Goal: Task Accomplishment & Management: Manage account settings

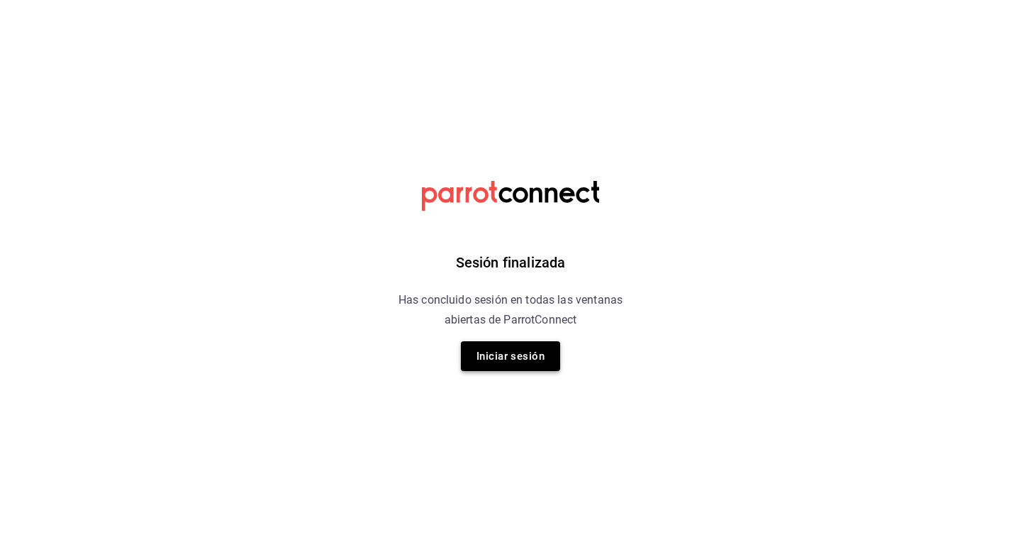
click at [512, 354] on button "Iniciar sesión" at bounding box center [510, 356] width 99 height 30
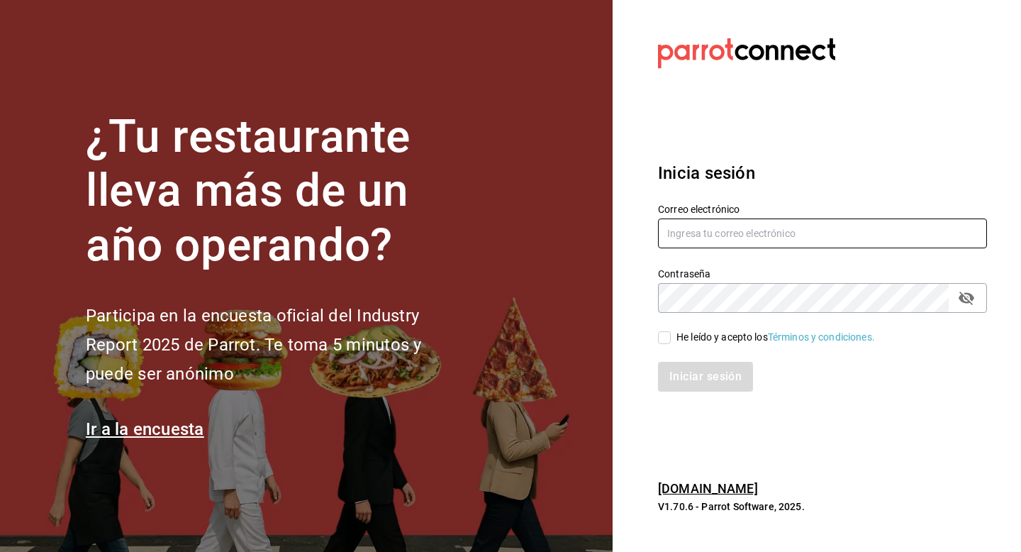
click at [739, 233] on input "text" at bounding box center [822, 233] width 329 height 30
click at [677, 240] on input "text" at bounding box center [822, 233] width 329 height 30
type input "[EMAIL_ADDRESS][DOMAIN_NAME]"
click at [669, 337] on input "He leído y acepto los Términos y condiciones." at bounding box center [664, 337] width 13 height 13
checkbox input "true"
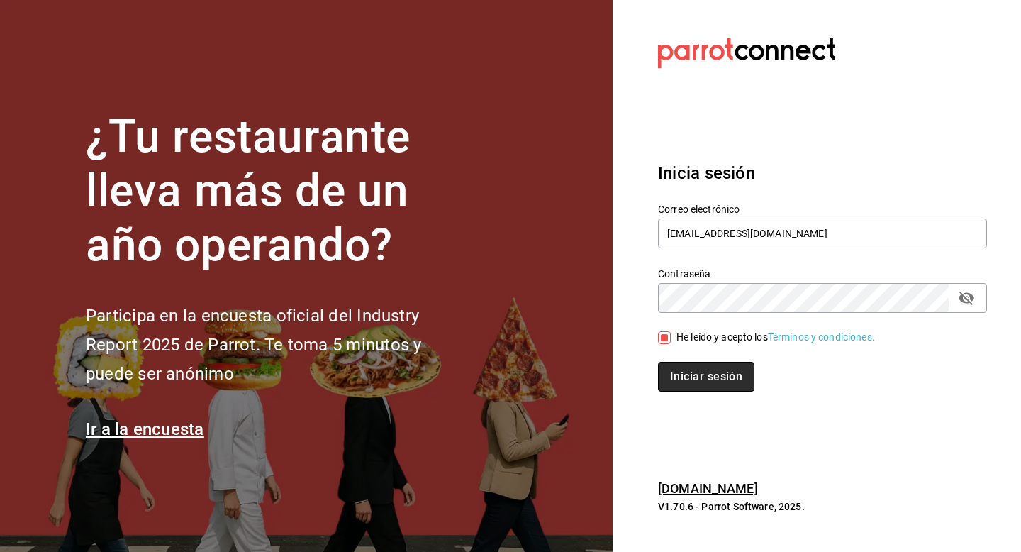
click at [679, 381] on button "Iniciar sesión" at bounding box center [706, 377] width 96 height 30
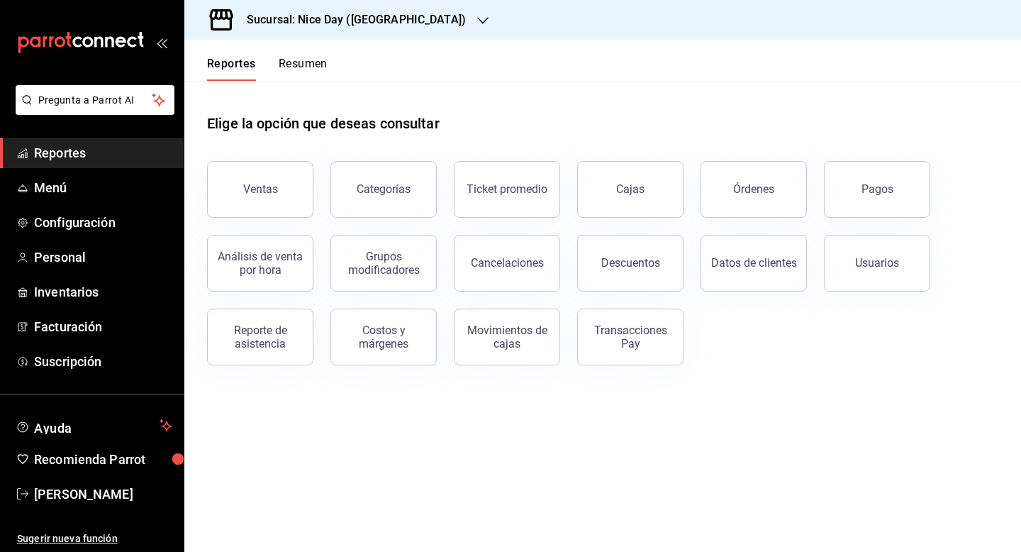
click at [603, 330] on div "Transacciones Pay" at bounding box center [630, 336] width 88 height 27
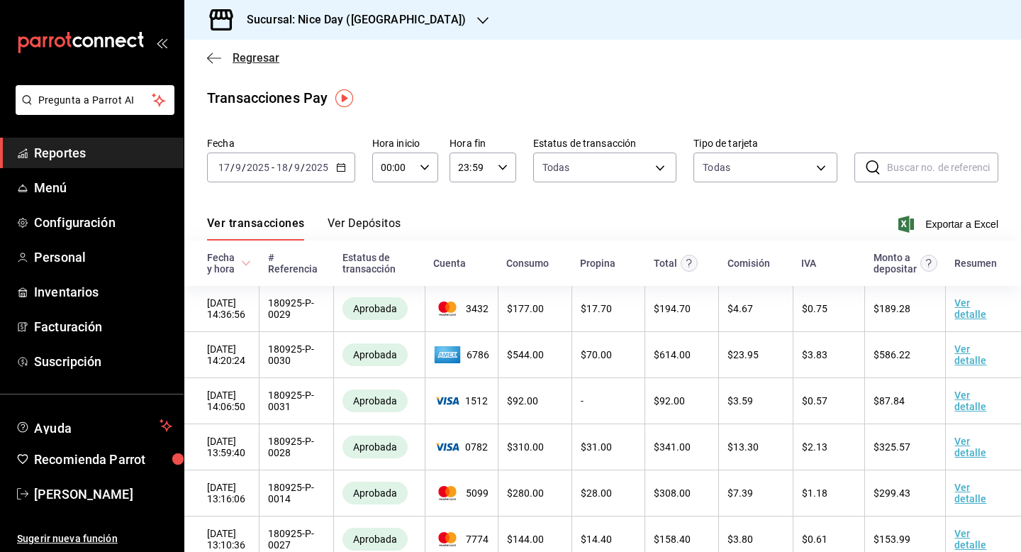
click at [210, 58] on icon "button" at bounding box center [214, 58] width 14 height 13
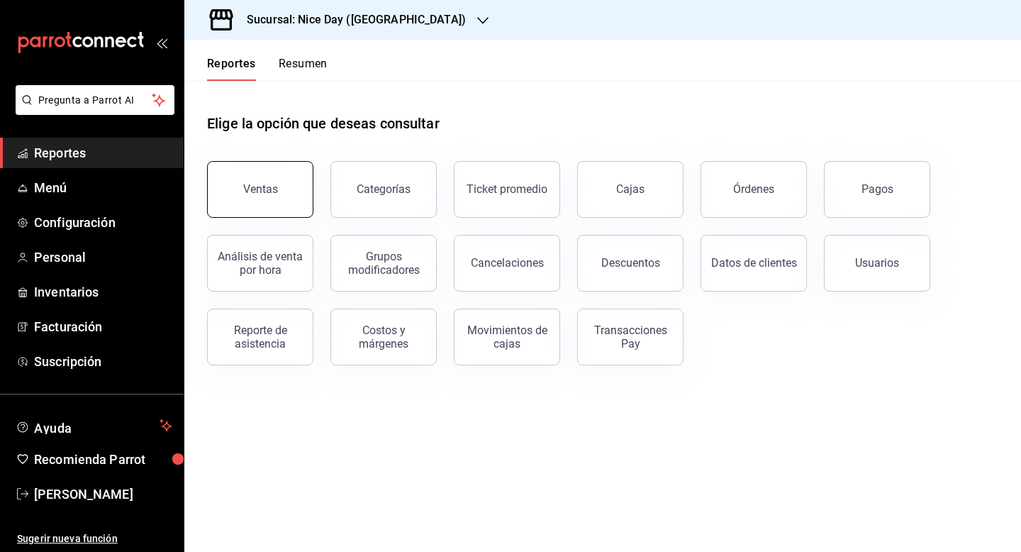
click at [259, 184] on div "Ventas" at bounding box center [260, 188] width 35 height 13
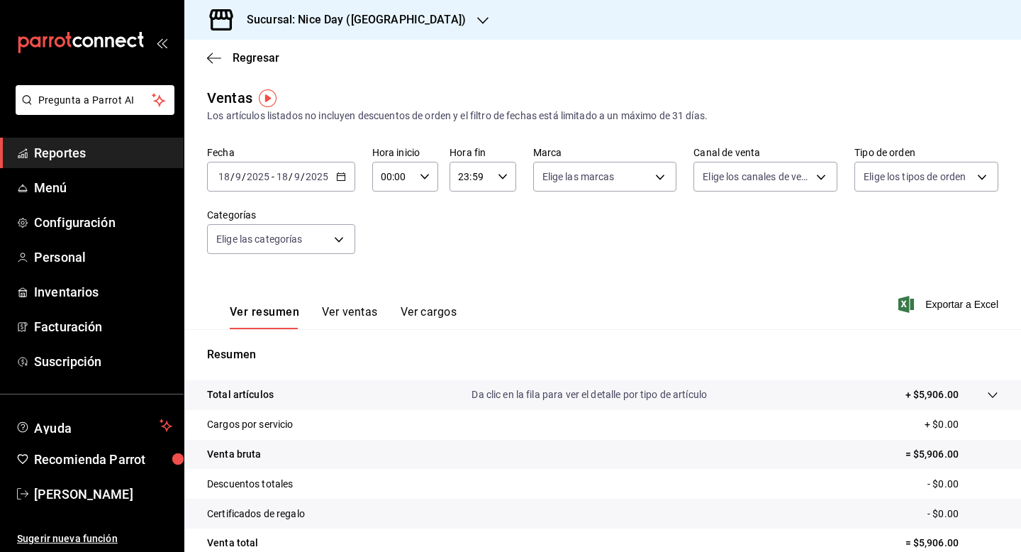
click at [477, 21] on icon "button" at bounding box center [482, 20] width 11 height 7
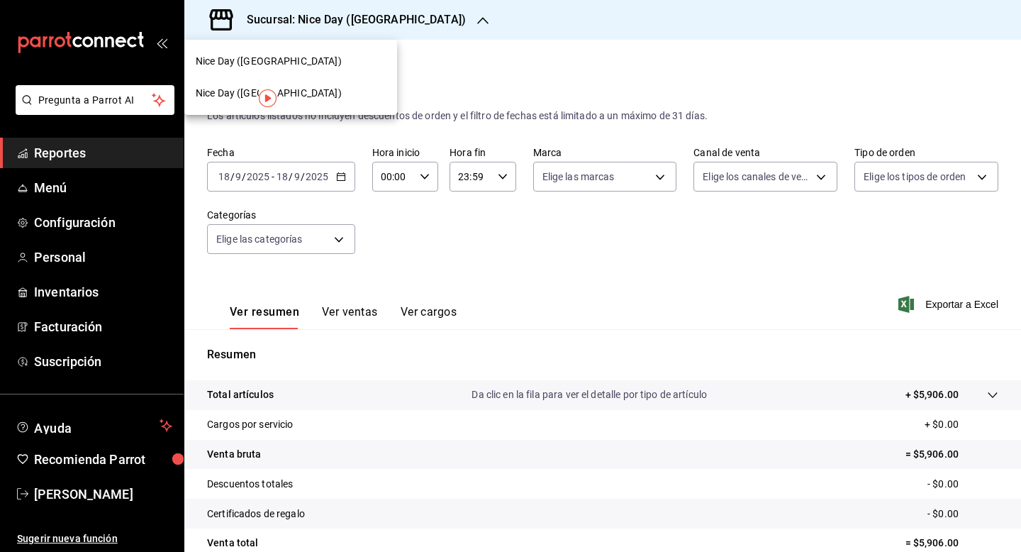
click at [223, 94] on span "Nice Day (Pánuco)" at bounding box center [269, 93] width 146 height 15
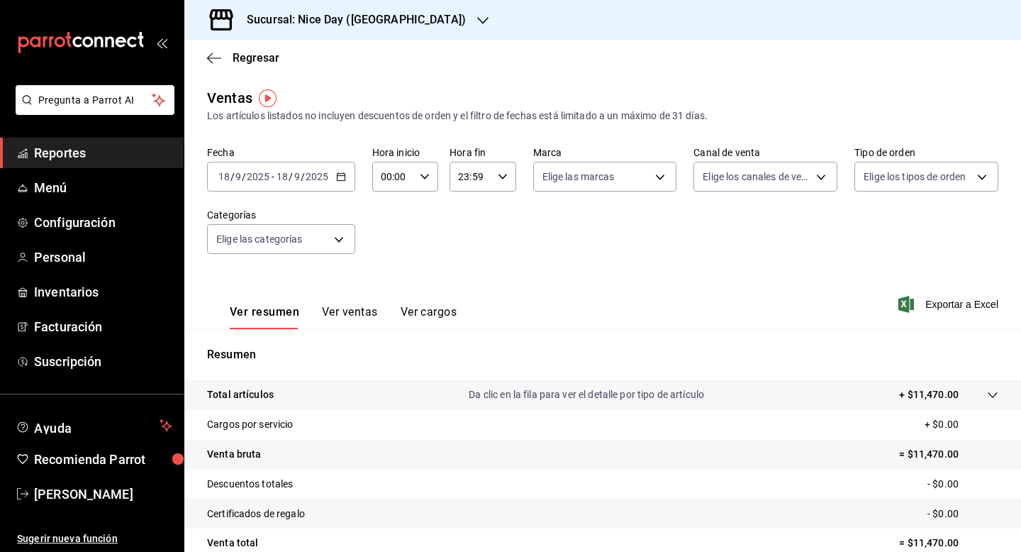
click at [610, 281] on div "Ver resumen Ver ventas Ver cargos Exportar a Excel" at bounding box center [602, 300] width 837 height 58
click at [342, 179] on icon "button" at bounding box center [341, 177] width 10 height 10
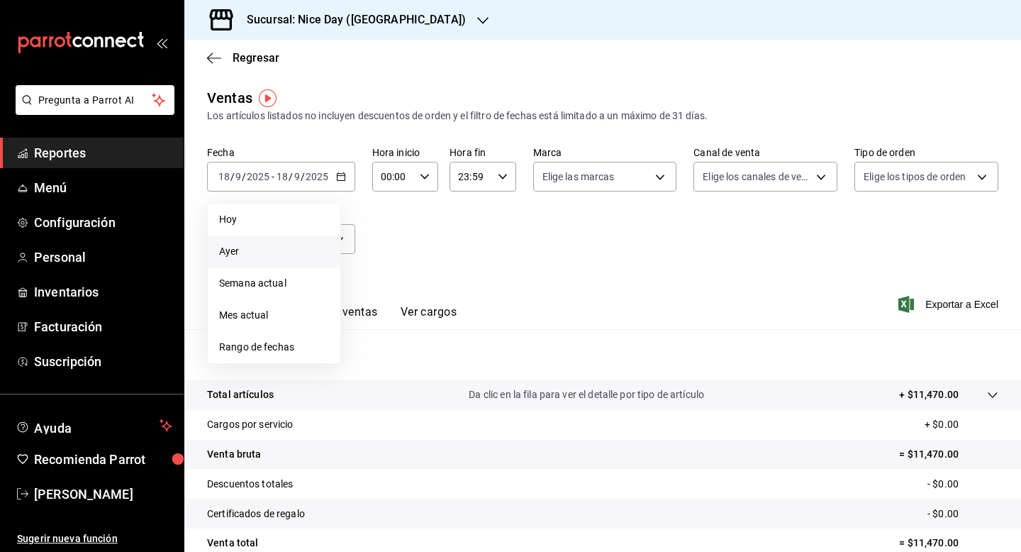
click at [258, 253] on span "Ayer" at bounding box center [274, 251] width 110 height 15
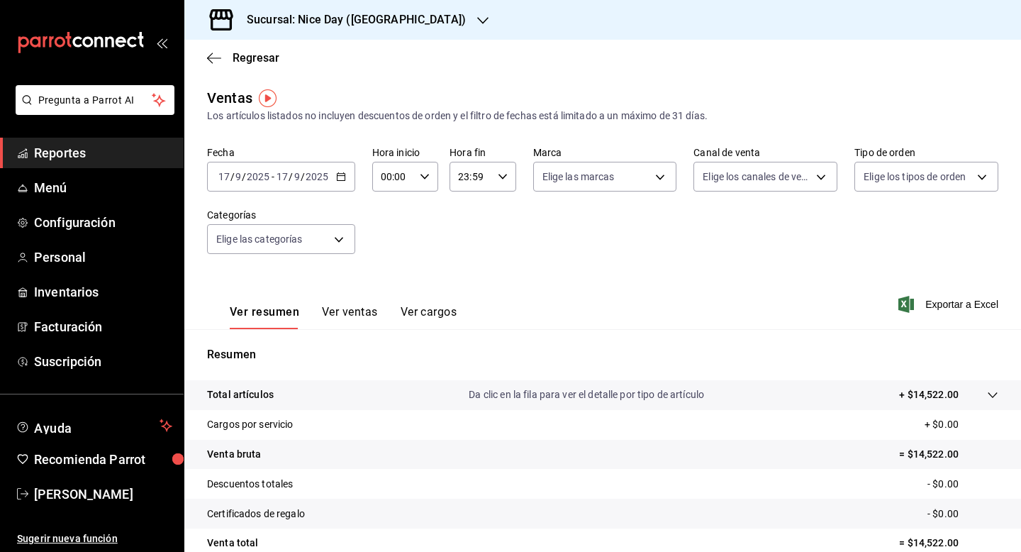
click at [523, 204] on div "Fecha 2025-09-17 17 / 9 / 2025 - 2025-09-17 17 / 9 / 2025 Hora inicio 00:00 Hor…" at bounding box center [602, 208] width 791 height 125
click at [994, 214] on div "Fecha 2025-09-17 17 / 9 / 2025 - 2025-09-17 17 / 9 / 2025 Hora inicio 00:00 Hor…" at bounding box center [602, 208] width 791 height 125
click at [350, 315] on button "Ver ventas" at bounding box center [350, 317] width 56 height 24
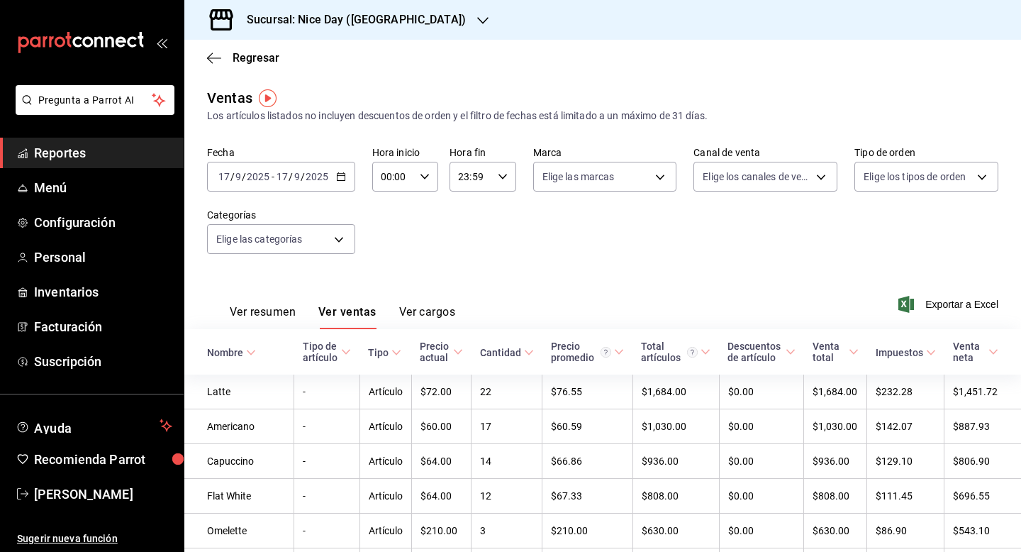
click at [434, 305] on button "Ver cargos" at bounding box center [427, 317] width 57 height 24
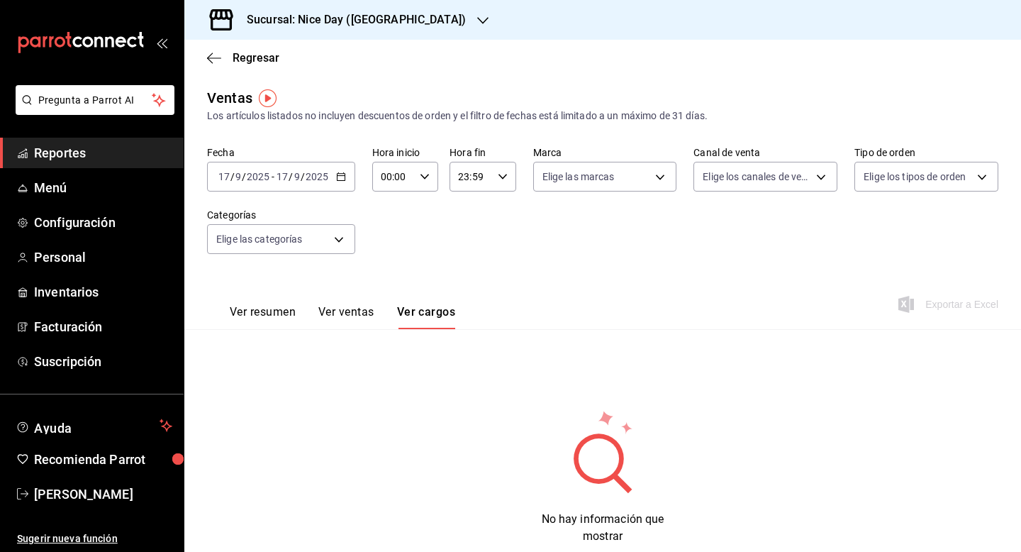
click at [126, 157] on span "Reportes" at bounding box center [103, 152] width 138 height 19
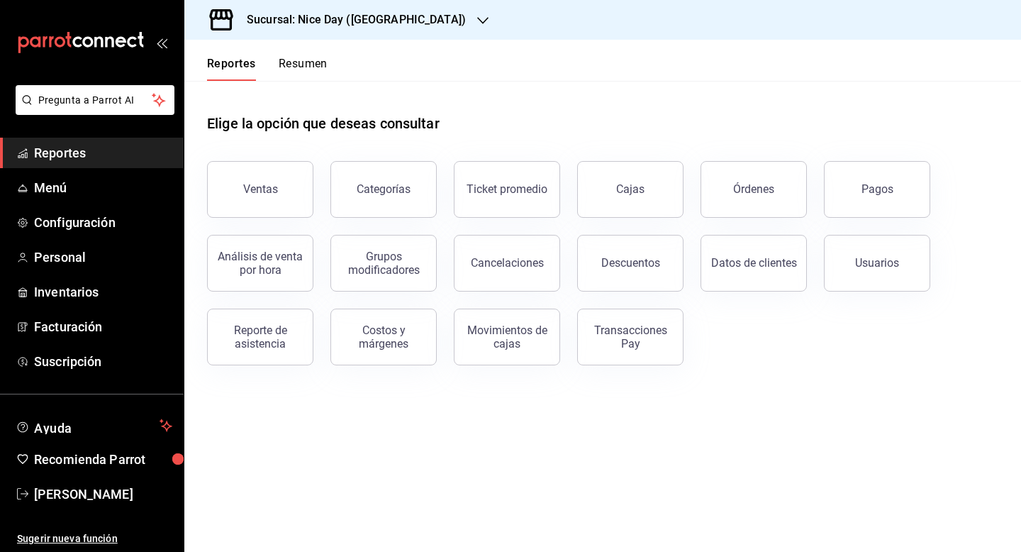
click at [291, 68] on button "Resumen" at bounding box center [303, 69] width 49 height 24
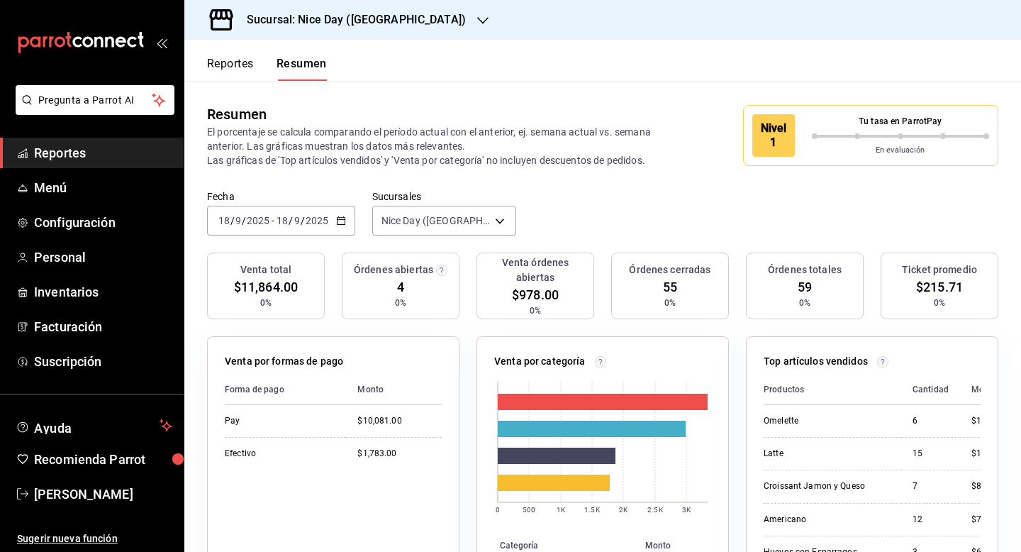
click at [342, 220] on icon "button" at bounding box center [341, 221] width 10 height 10
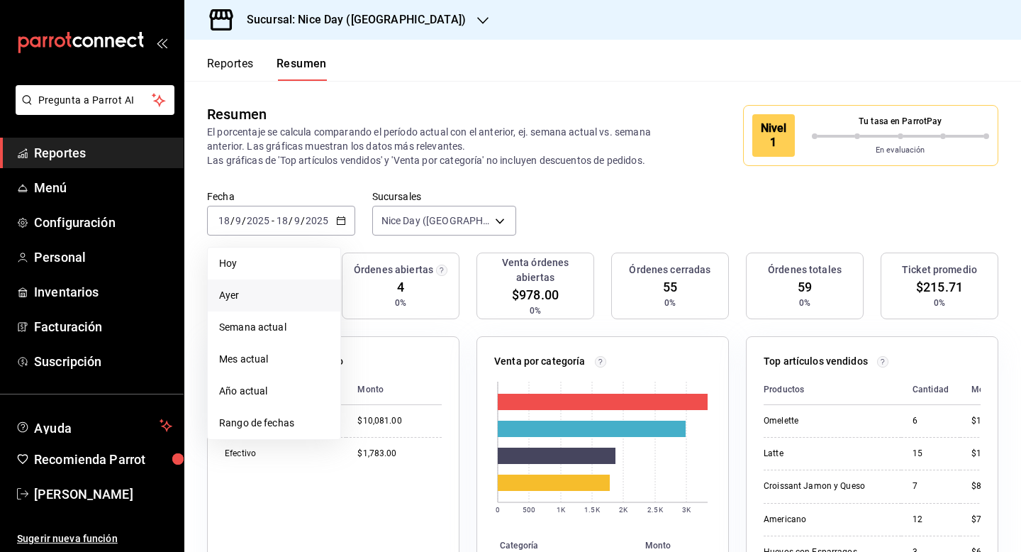
click at [244, 298] on span "Ayer" at bounding box center [274, 295] width 110 height 15
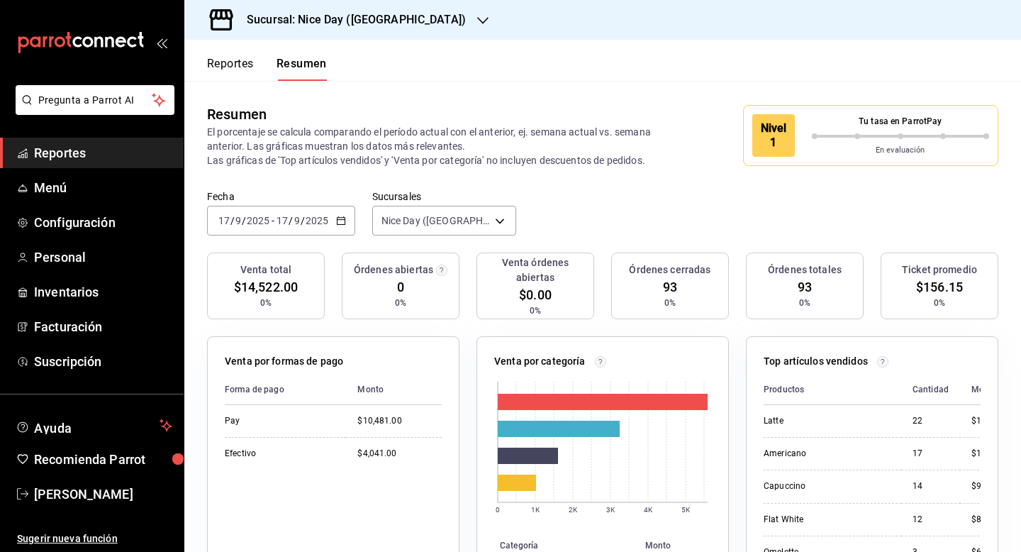
click at [696, 192] on div "Fecha 2025-09-17 17 / 9 / 2025 - 2025-09-17 17 / 9 / 2025 Sucursales Nice Day (…" at bounding box center [602, 221] width 837 height 62
click at [695, 225] on div "Fecha 2025-09-17 17 / 9 / 2025 - 2025-09-17 17 / 9 / 2025 Sucursales Nice Day (…" at bounding box center [602, 221] width 837 height 62
click at [100, 104] on span "Pregunta a Parrot AI" at bounding box center [95, 100] width 113 height 15
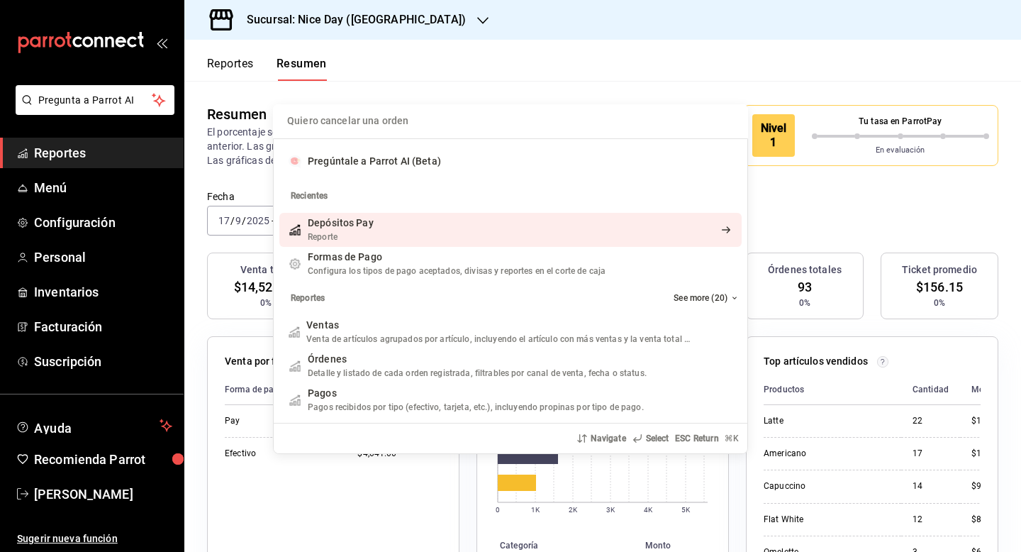
click at [345, 233] on div "Reporte" at bounding box center [341, 236] width 66 height 13
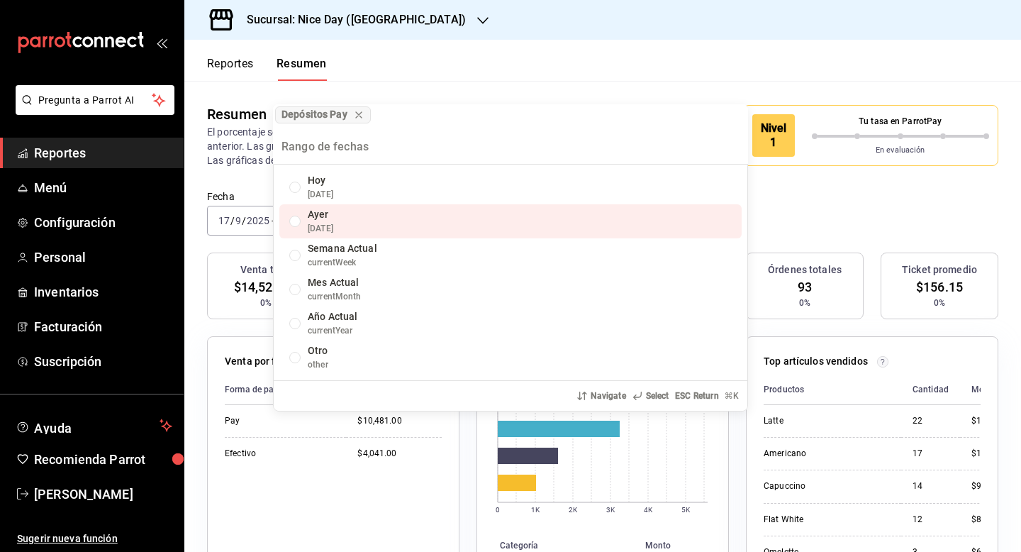
click at [309, 221] on div "Ayer" at bounding box center [321, 214] width 26 height 15
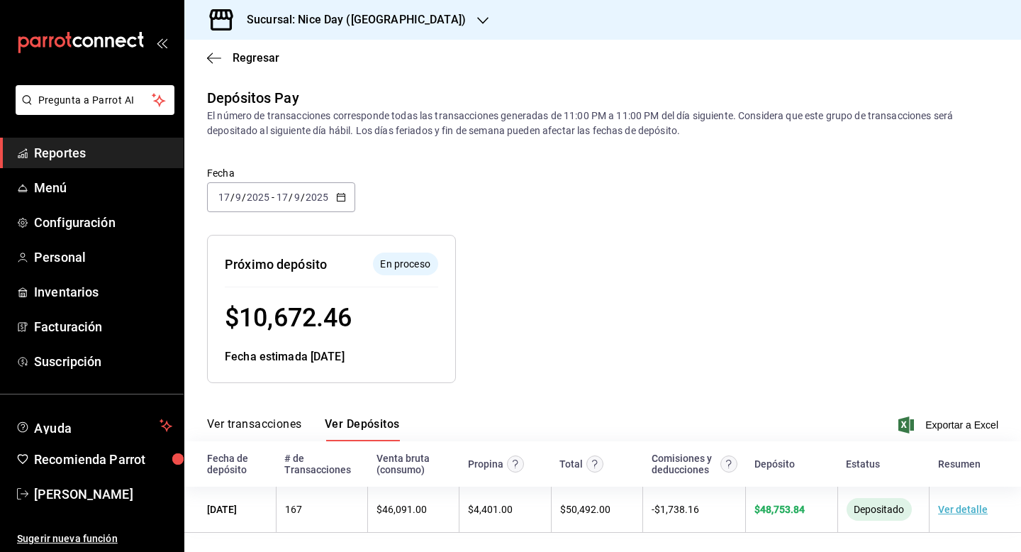
click at [610, 311] on div at bounding box center [659, 297] width 407 height 171
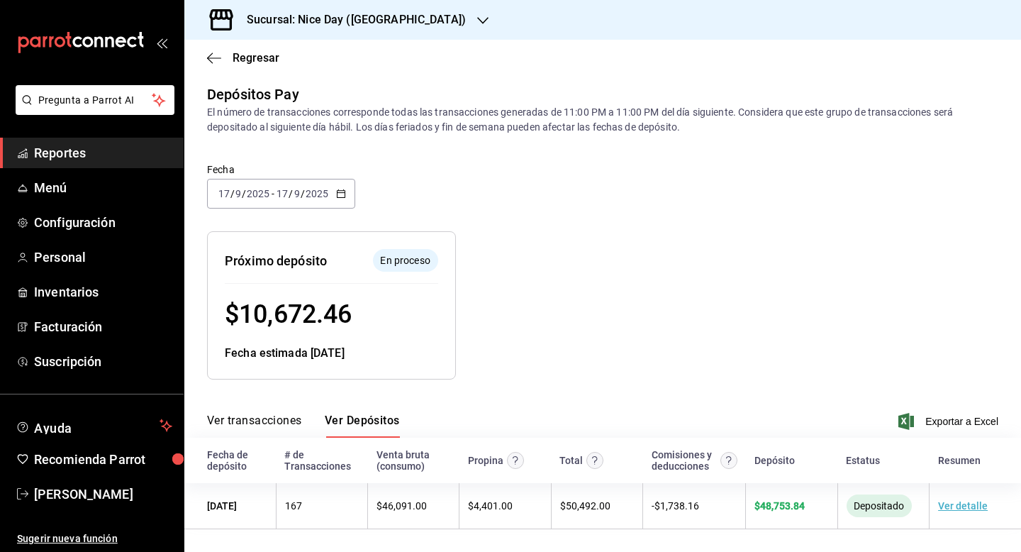
click at [669, 255] on div at bounding box center [659, 293] width 407 height 171
click at [759, 279] on div at bounding box center [659, 293] width 407 height 171
click at [231, 418] on button "Ver transacciones" at bounding box center [254, 425] width 95 height 24
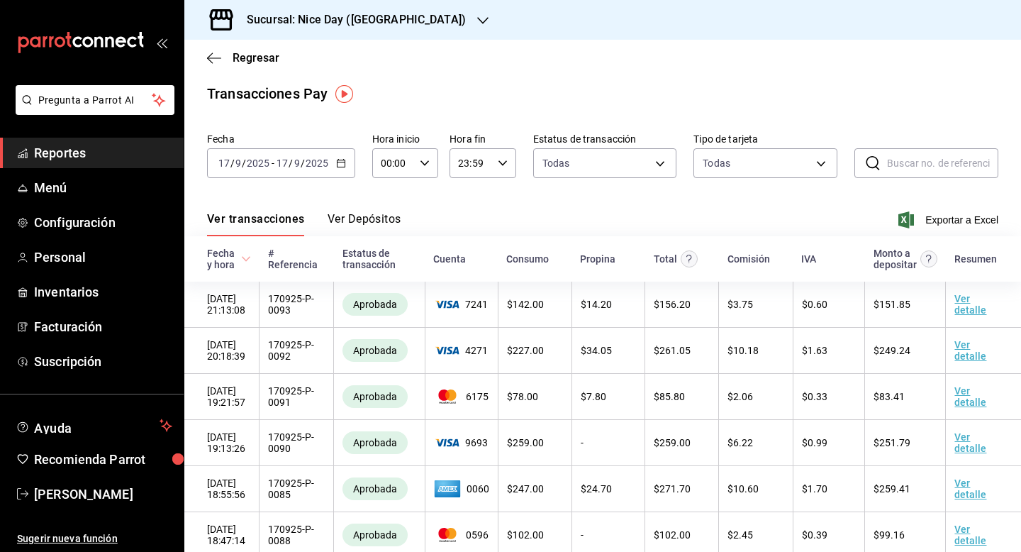
click at [372, 220] on button "Ver Depósitos" at bounding box center [365, 224] width 74 height 24
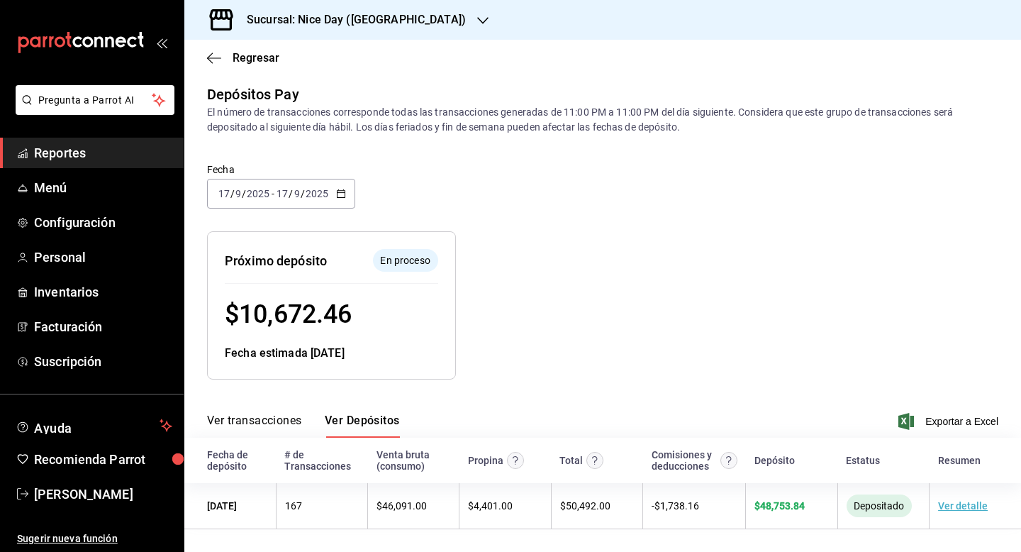
click at [636, 344] on div at bounding box center [659, 293] width 407 height 171
click at [345, 191] on div "2025-09-17 17 / 9 / 2025 - 2025-09-17 17 / 9 / 2025" at bounding box center [281, 194] width 148 height 30
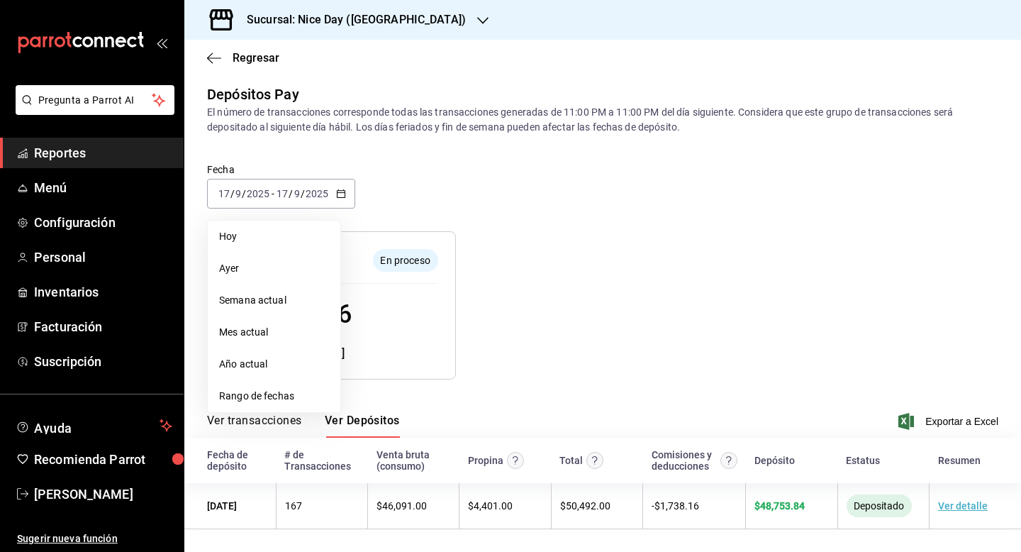
click at [240, 277] on li "Ayer" at bounding box center [274, 268] width 133 height 32
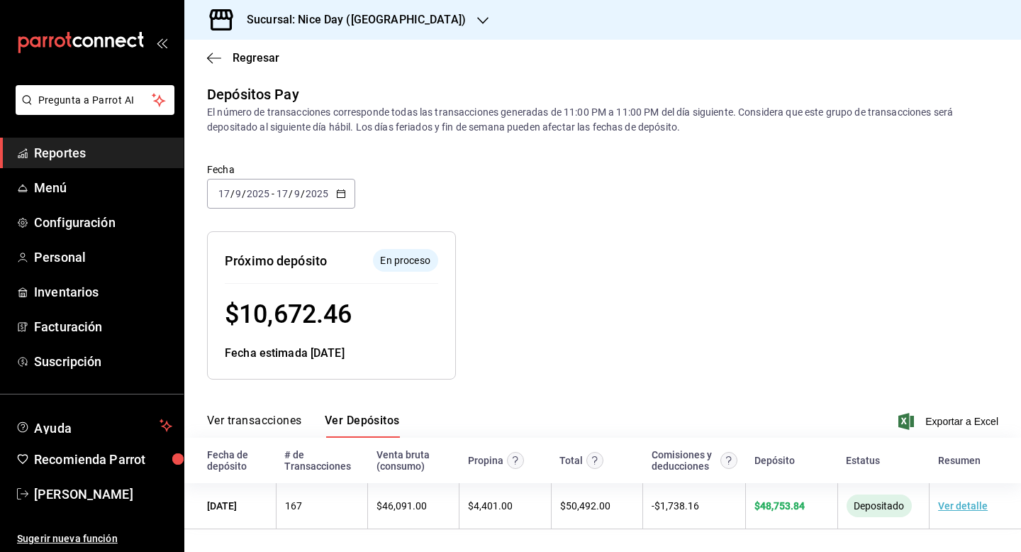
click at [340, 192] on icon "button" at bounding box center [341, 194] width 10 height 10
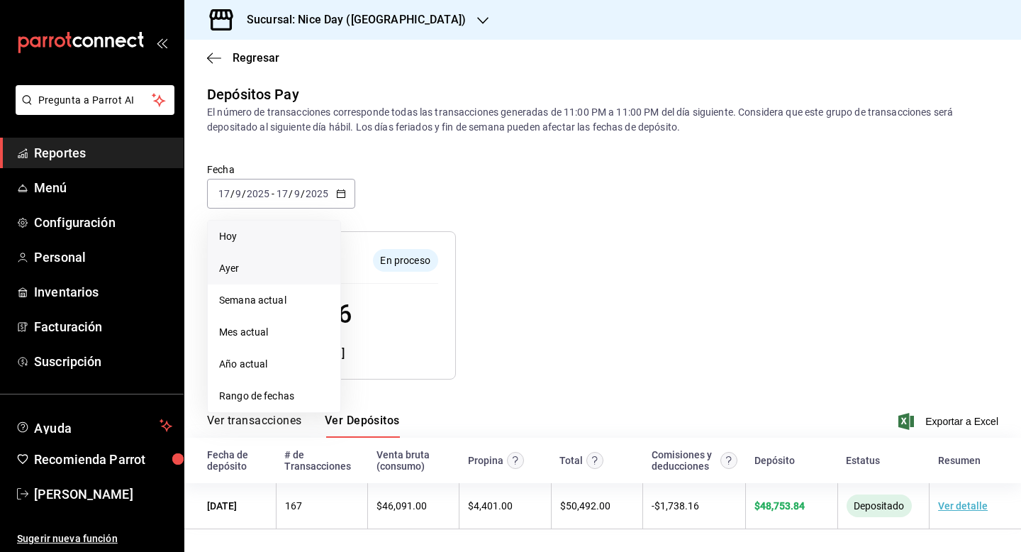
click at [247, 243] on li "Hoy" at bounding box center [274, 237] width 133 height 32
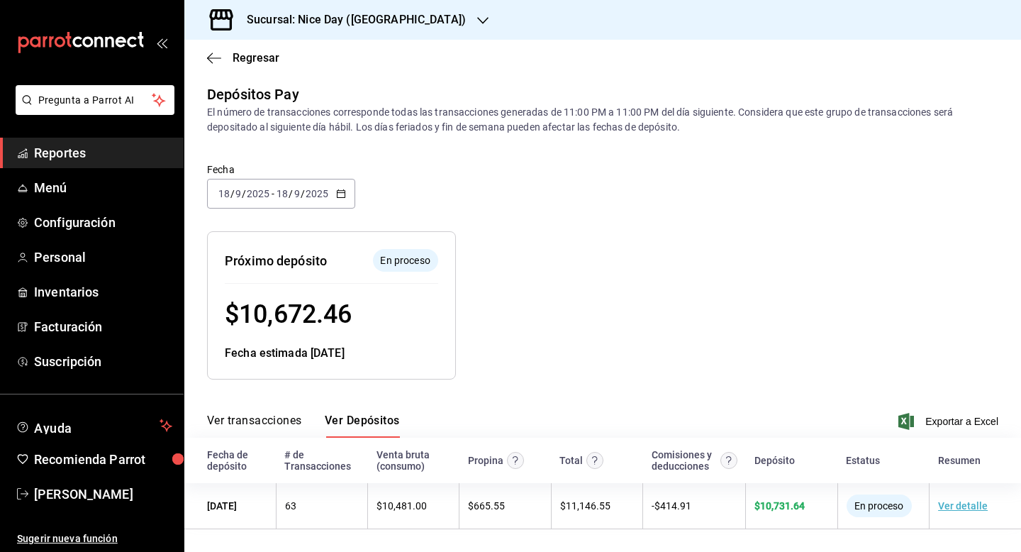
click at [592, 268] on div at bounding box center [659, 293] width 407 height 171
click at [477, 16] on icon "button" at bounding box center [482, 20] width 11 height 11
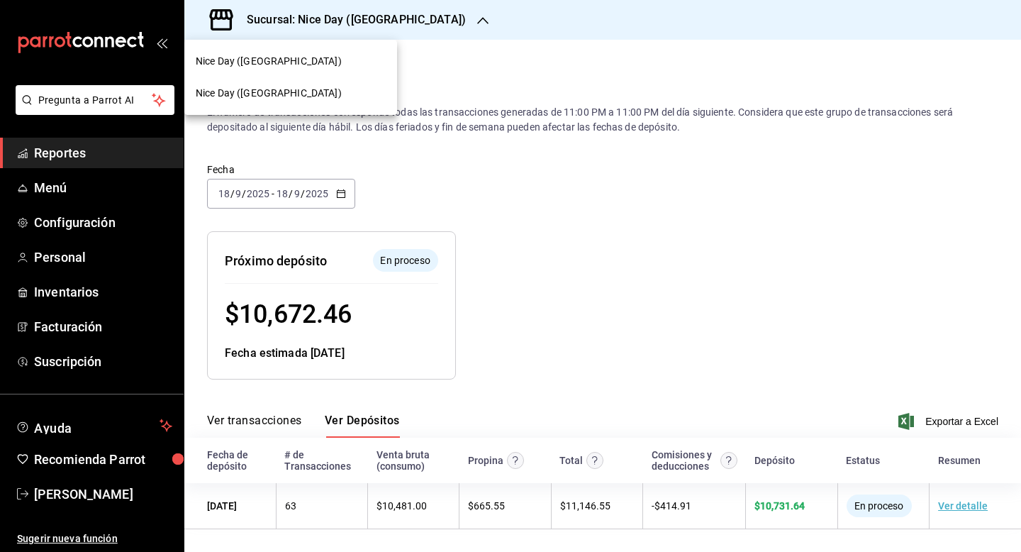
click at [271, 62] on span "Nice Day (Puebla)" at bounding box center [269, 61] width 146 height 15
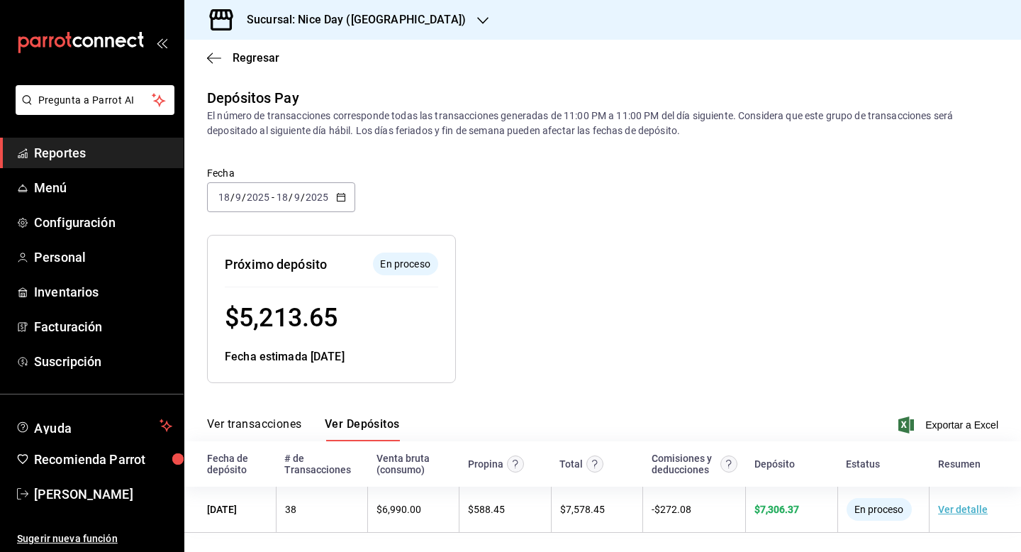
click at [587, 319] on div at bounding box center [659, 297] width 407 height 171
